Goal: Transaction & Acquisition: Purchase product/service

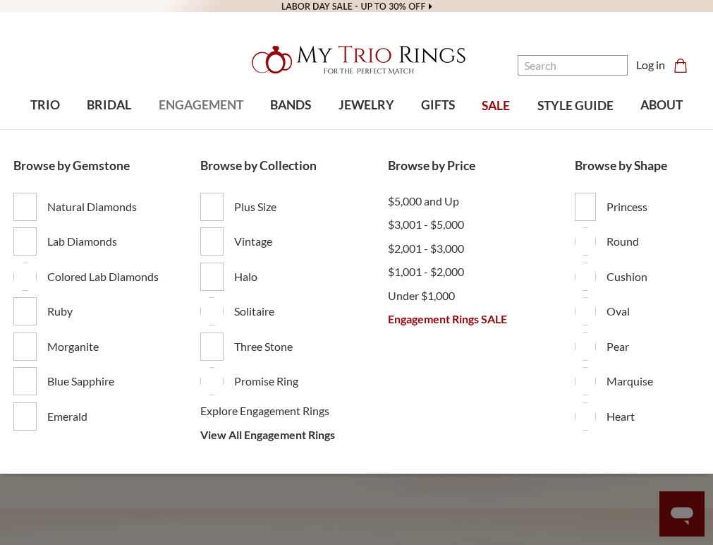
click at [196, 108] on span "ENGAGEMENT" at bounding box center [201, 105] width 85 height 18
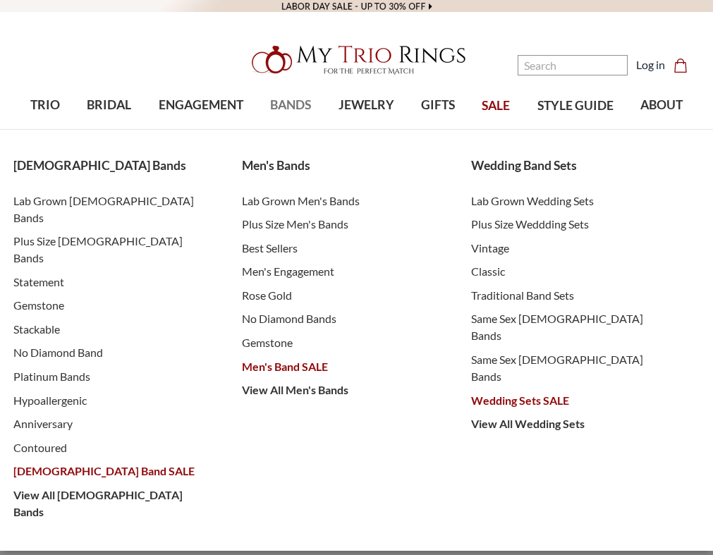
click at [295, 109] on span "BANDS" at bounding box center [290, 105] width 41 height 18
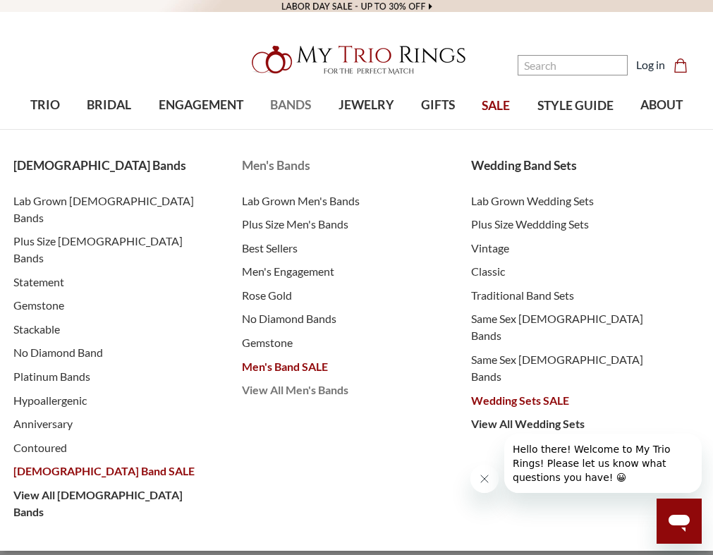
click at [305, 391] on span "View All Men's Bands" at bounding box center [342, 390] width 200 height 17
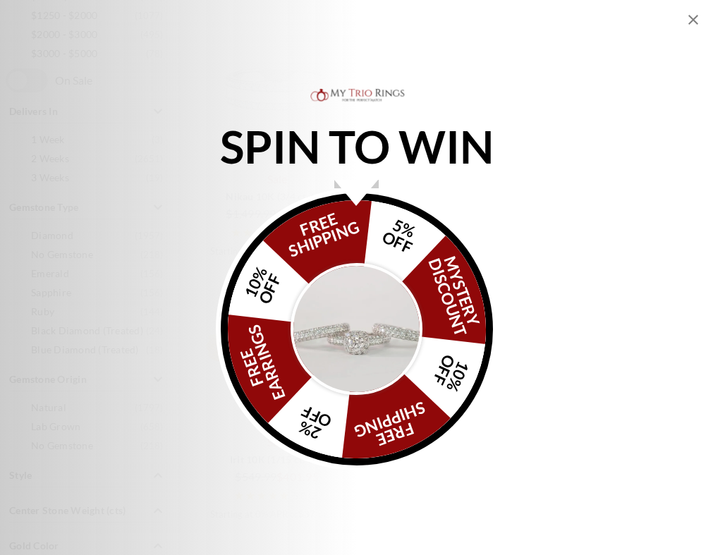
drag, startPoint x: 692, startPoint y: 16, endPoint x: 679, endPoint y: 22, distance: 14.2
click at [691, 16] on icon "Close popup" at bounding box center [693, 19] width 17 height 17
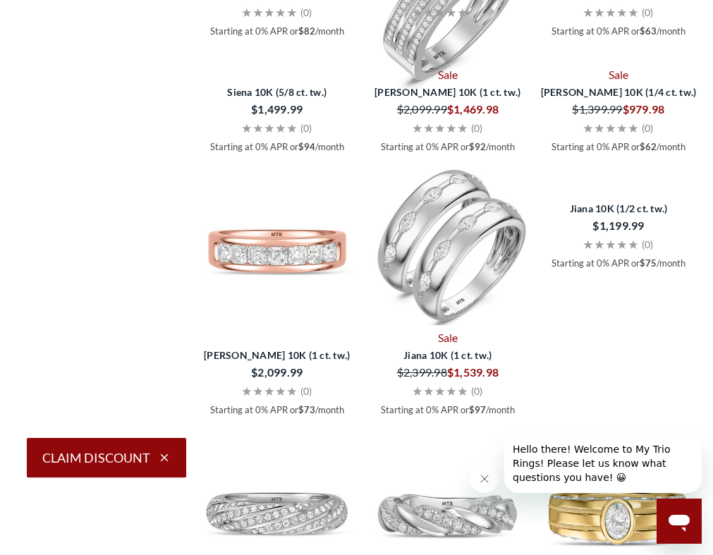
scroll to position [1834, 0]
